Goal: Task Accomplishment & Management: Use online tool/utility

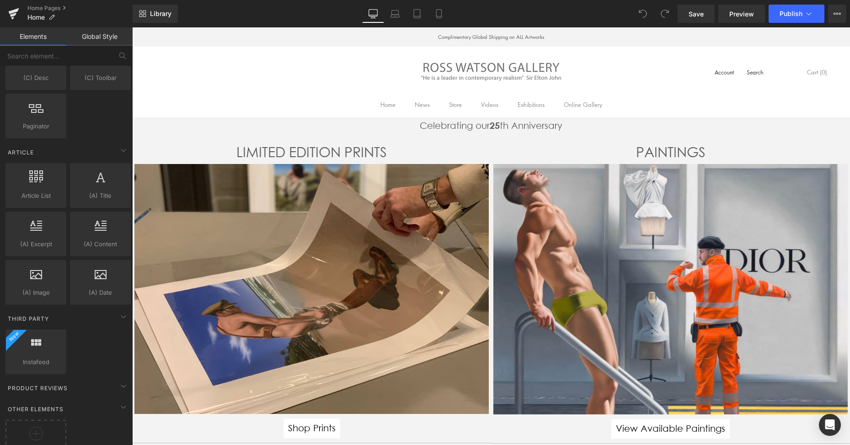
scroll to position [1540, 0]
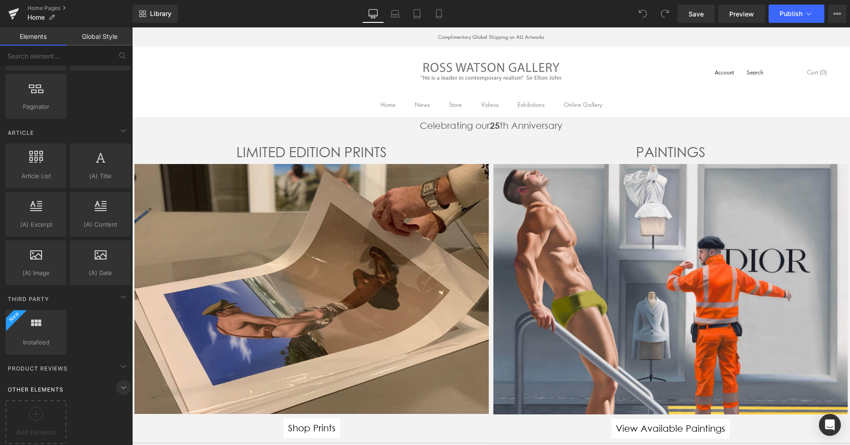
click at [121, 382] on icon at bounding box center [123, 387] width 11 height 11
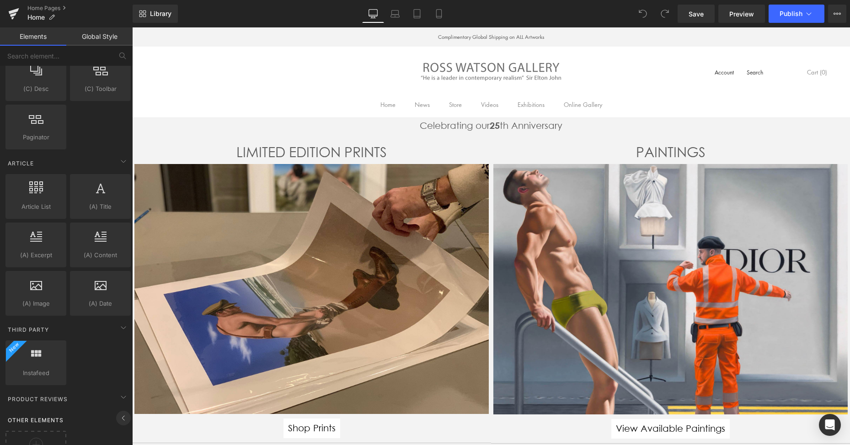
scroll to position [1493, 0]
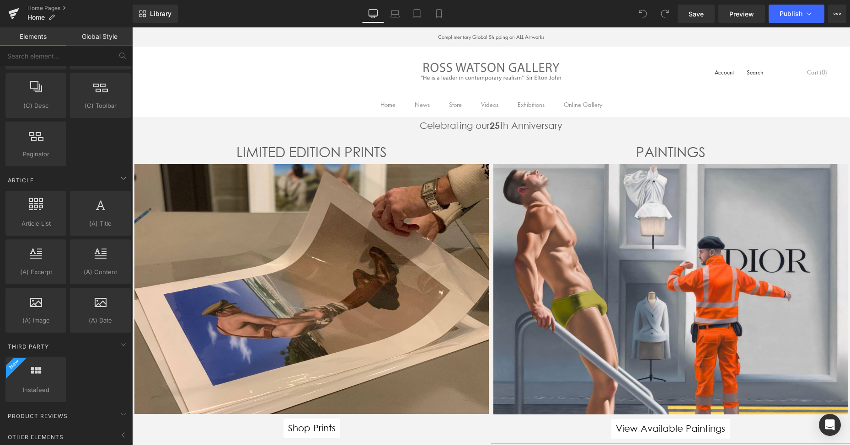
click at [119, 431] on icon at bounding box center [123, 435] width 11 height 11
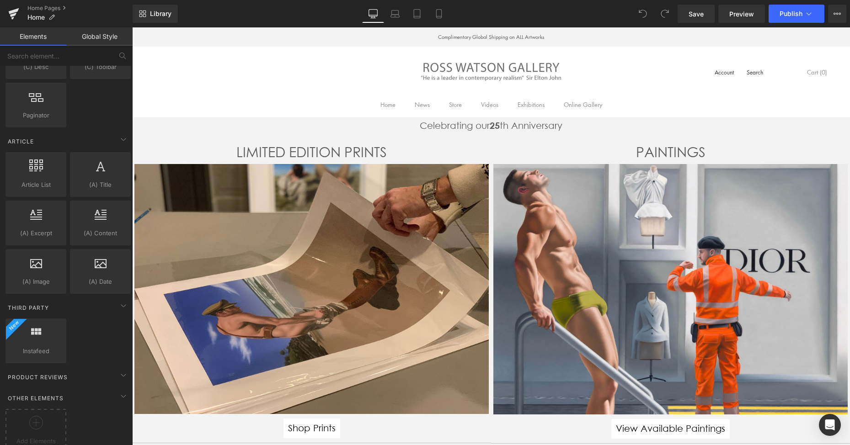
scroll to position [1540, 0]
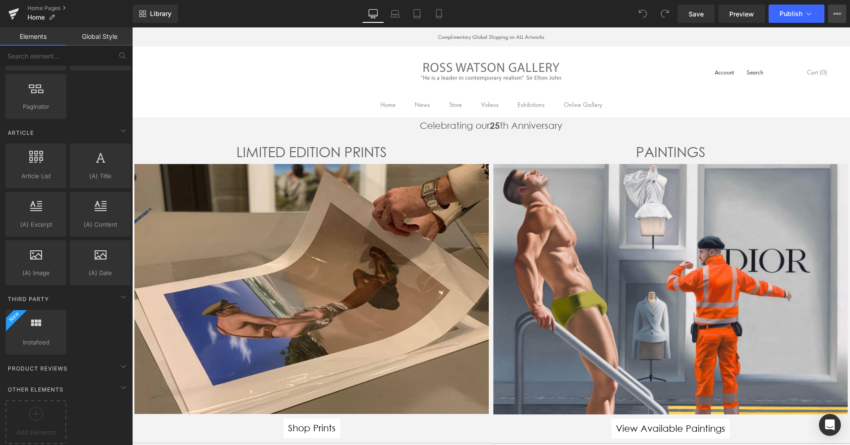
click at [837, 15] on icon at bounding box center [836, 13] width 7 height 7
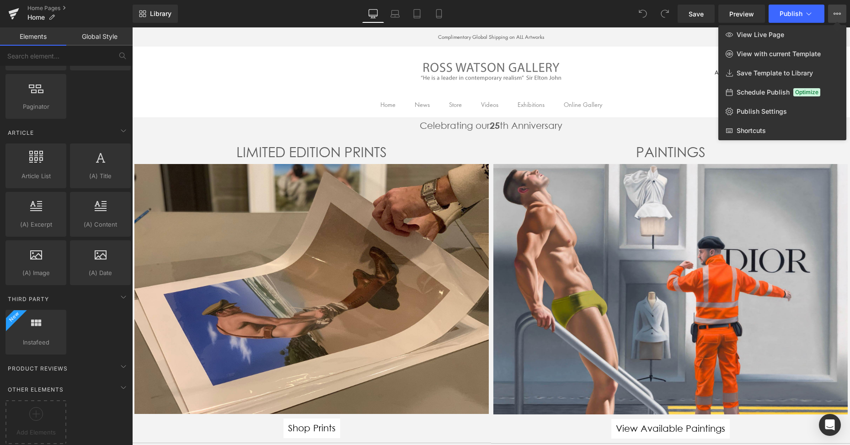
click at [837, 15] on icon at bounding box center [836, 13] width 7 height 7
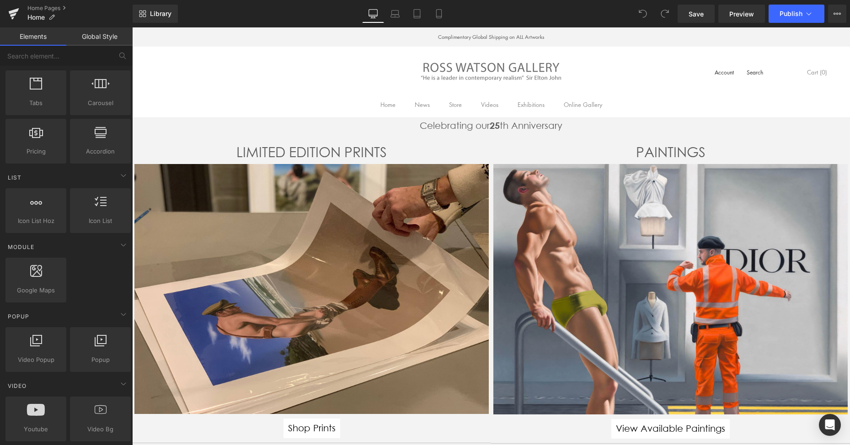
scroll to position [0, 0]
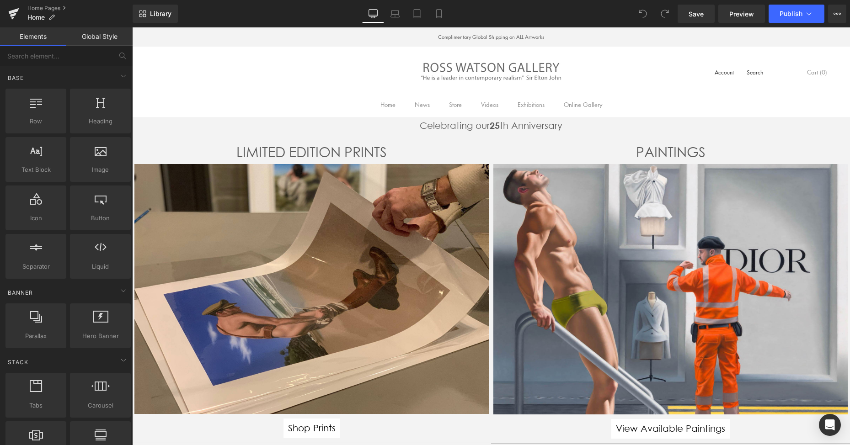
click at [99, 37] on link "Global Style" at bounding box center [99, 36] width 66 height 18
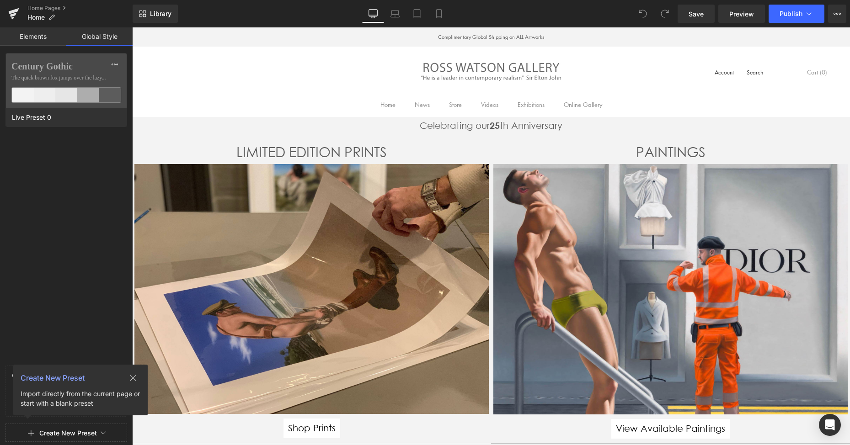
click at [131, 375] on icon at bounding box center [133, 378] width 6 height 6
click at [33, 36] on link "Elements" at bounding box center [33, 36] width 66 height 18
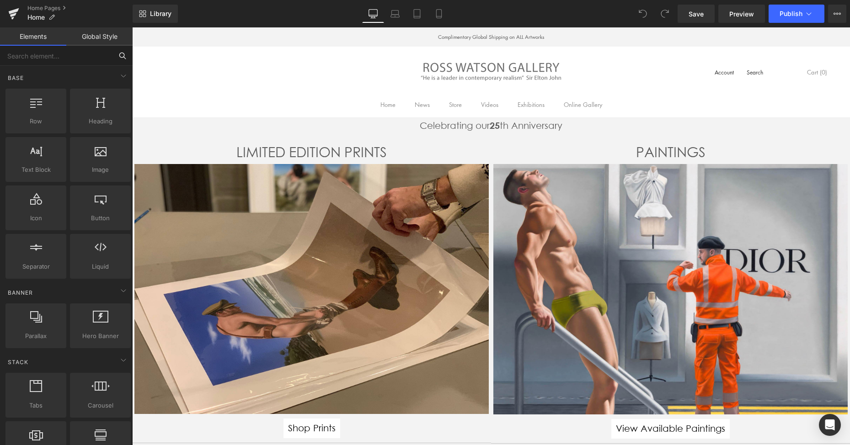
click at [44, 57] on input "text" at bounding box center [56, 56] width 112 height 20
paste input "GT-TWZGZCK"
type input "GT-TWZGZCK"
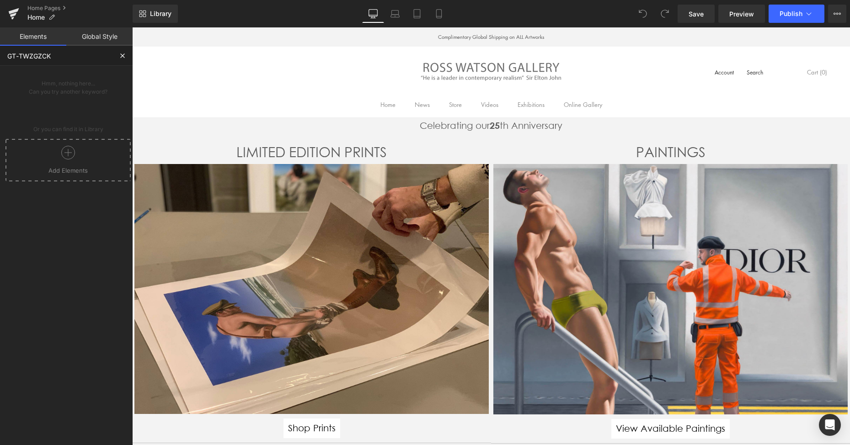
drag, startPoint x: 70, startPoint y: 52, endPoint x: 1, endPoint y: 53, distance: 68.6
click at [1, 53] on input "GT-TWZGZCK" at bounding box center [56, 56] width 112 height 20
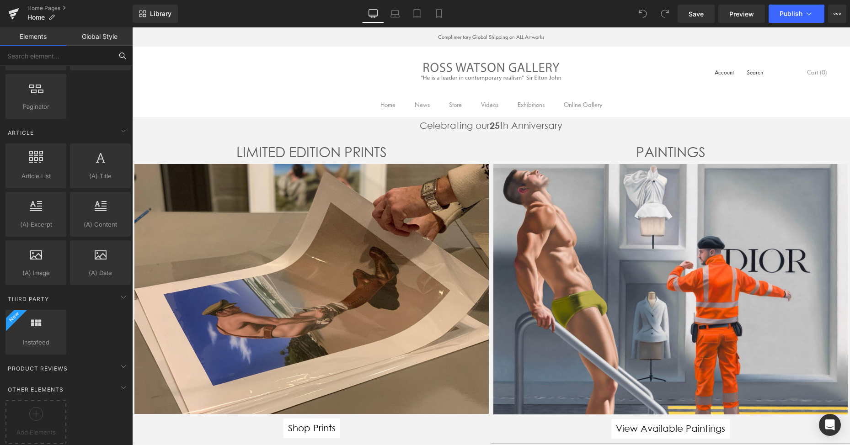
scroll to position [1540, 0]
click at [837, 14] on icon at bounding box center [837, 14] width 2 height 2
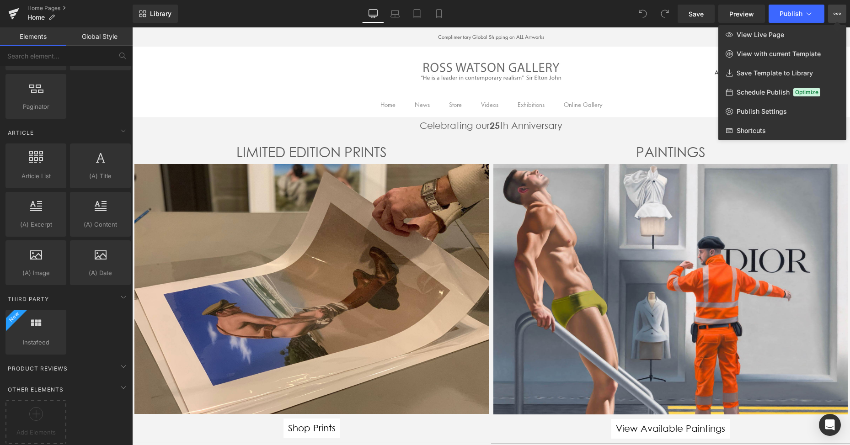
click at [837, 14] on icon at bounding box center [837, 14] width 2 height 2
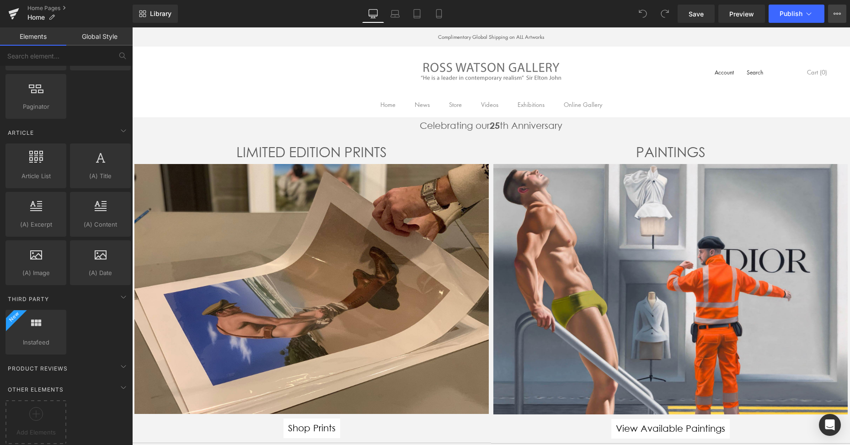
click at [837, 14] on icon at bounding box center [836, 13] width 7 height 7
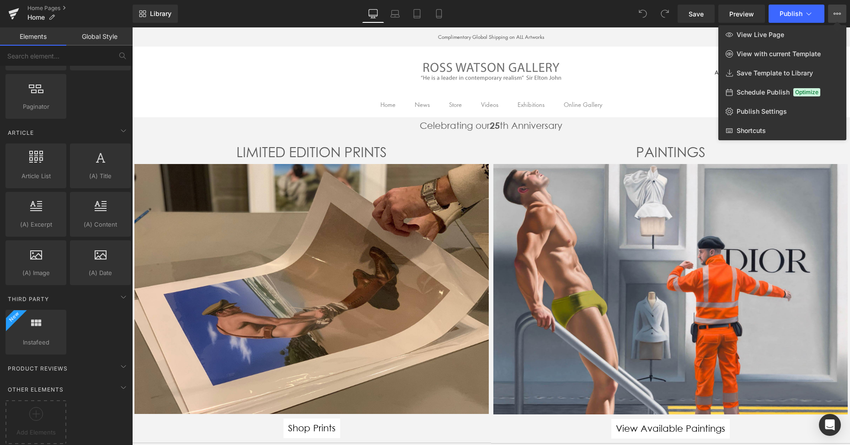
click at [298, 64] on div at bounding box center [491, 236] width 718 height 418
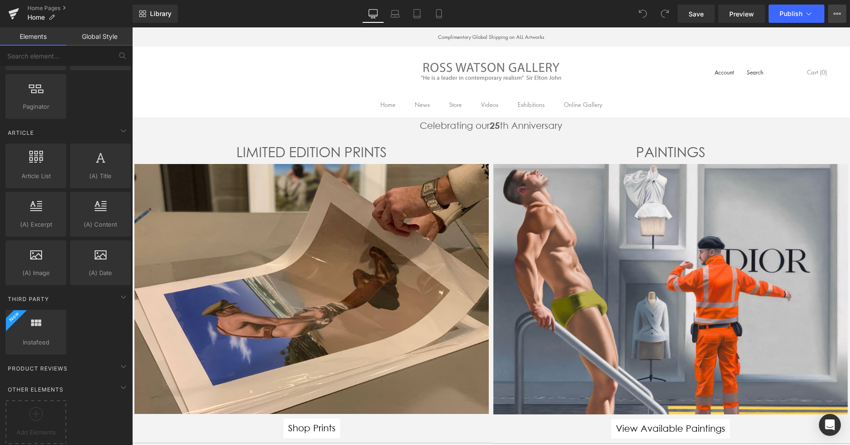
click at [839, 15] on icon at bounding box center [836, 13] width 7 height 7
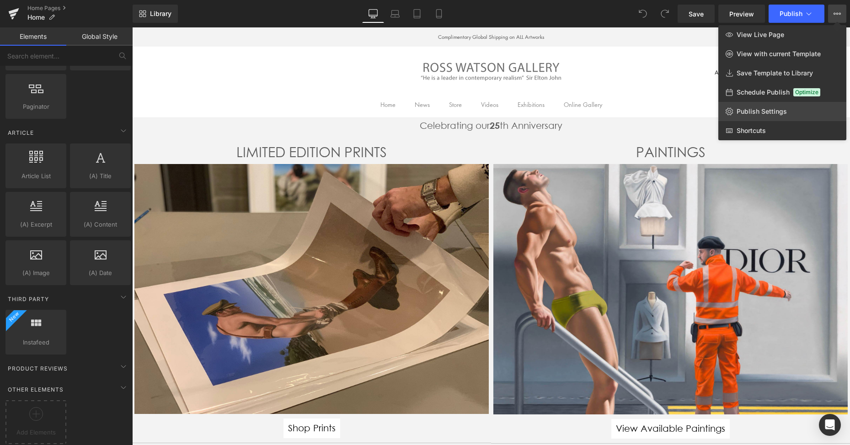
click at [763, 111] on span "Publish Settings" at bounding box center [761, 111] width 50 height 8
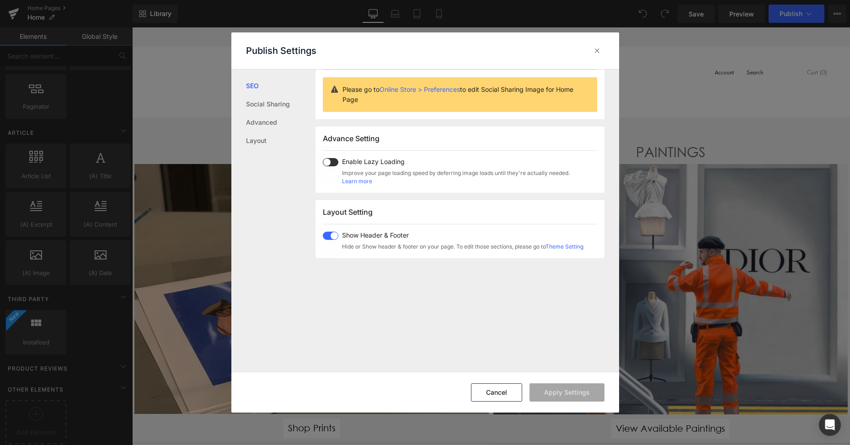
scroll to position [0, 0]
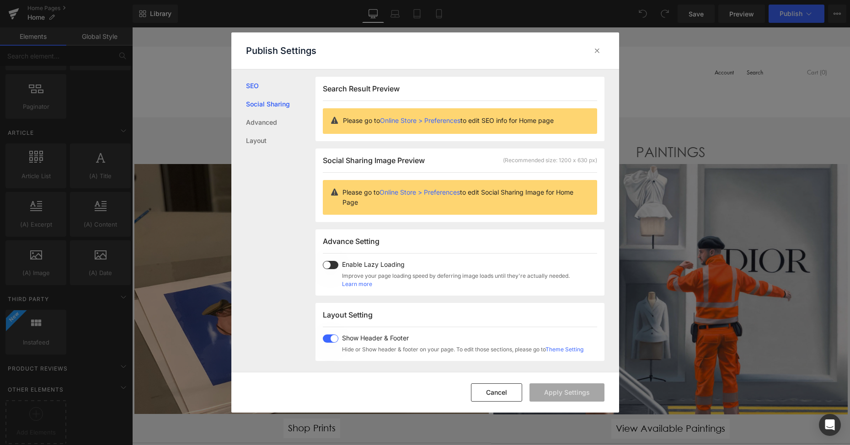
click at [272, 106] on link "Social Sharing" at bounding box center [280, 104] width 69 height 18
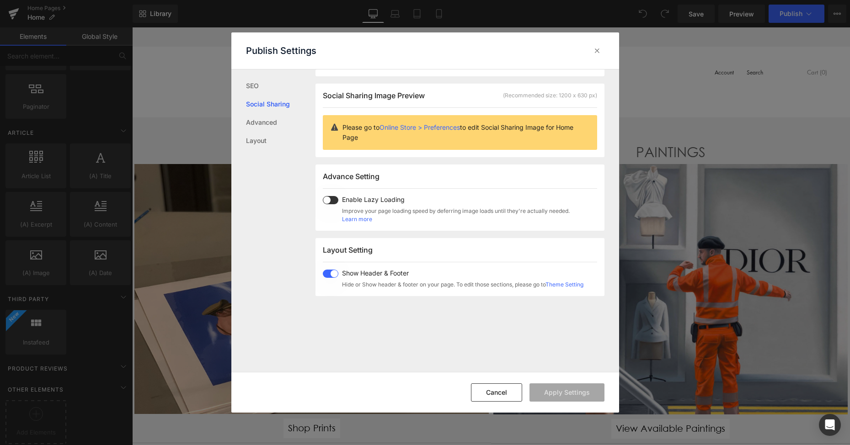
scroll to position [72, 0]
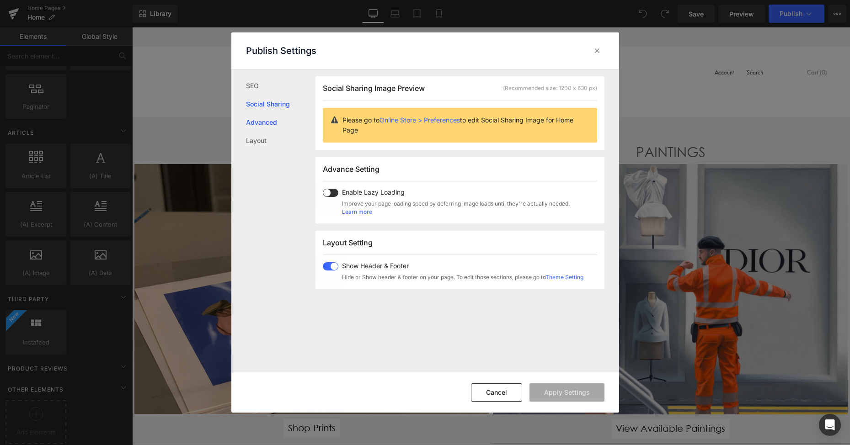
click at [264, 121] on link "Advanced" at bounding box center [280, 122] width 69 height 18
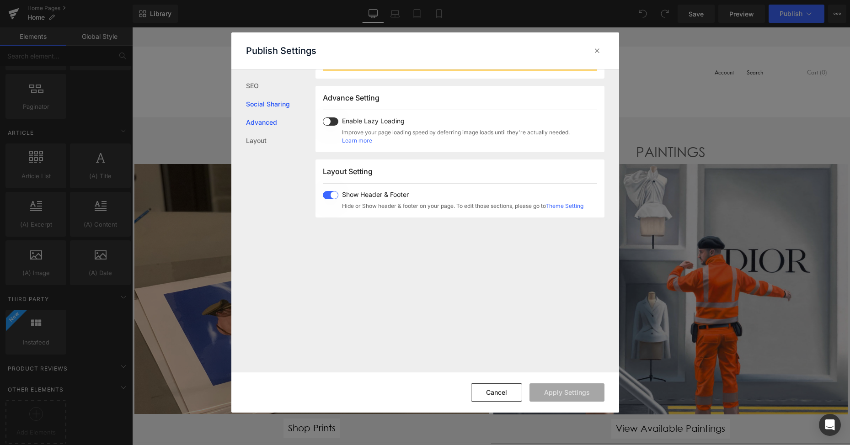
scroll to position [153, 0]
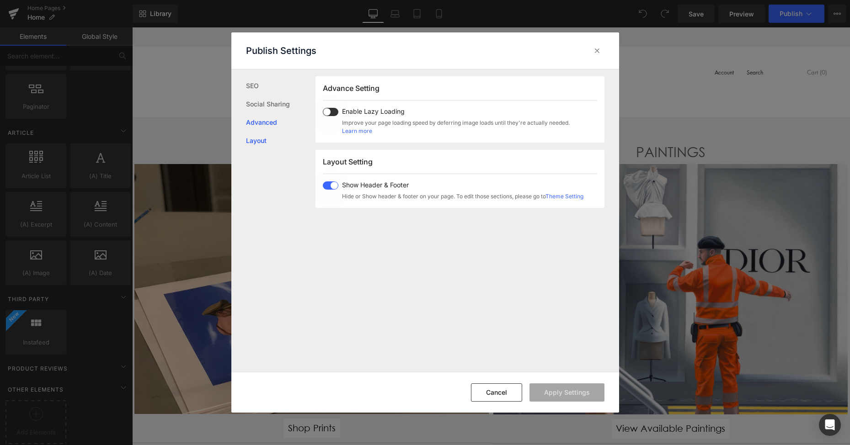
click at [261, 140] on link "Layout" at bounding box center [280, 141] width 69 height 18
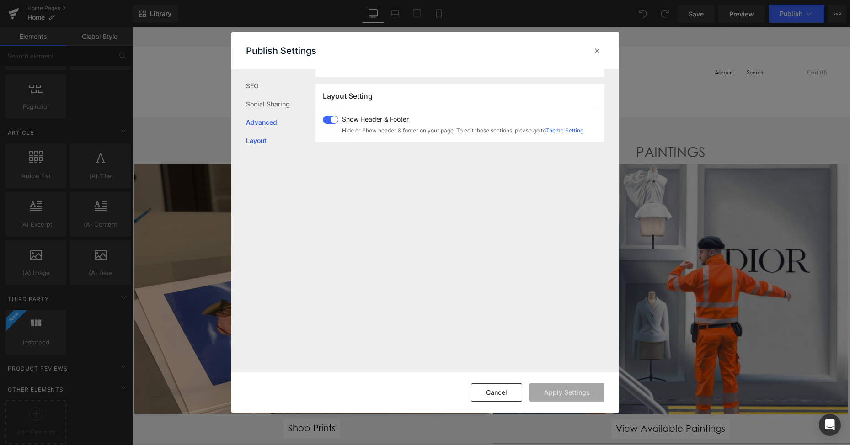
scroll to position [226, 0]
click at [268, 124] on link "Advanced" at bounding box center [280, 122] width 69 height 18
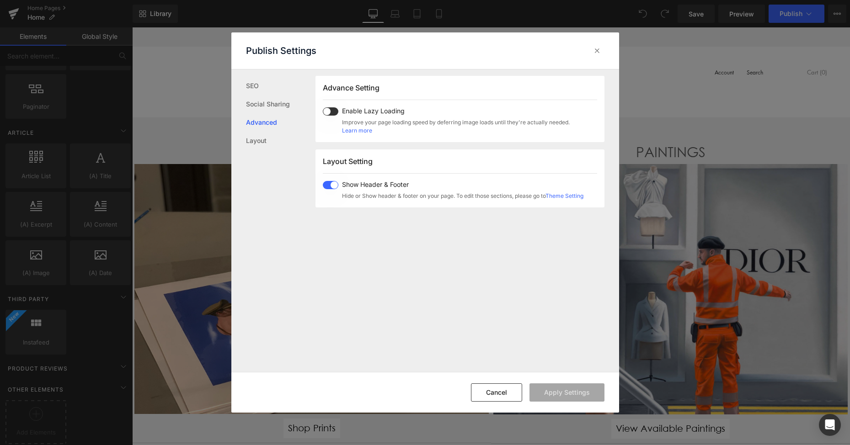
scroll to position [153, 0]
click at [596, 51] on icon at bounding box center [596, 50] width 9 height 9
